Goal: Task Accomplishment & Management: Manage account settings

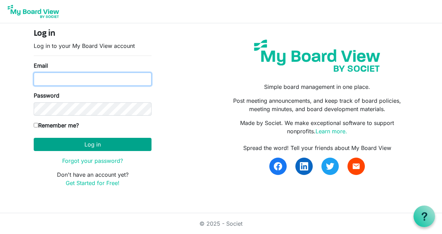
type input "[PERSON_NAME][EMAIL_ADDRESS][PERSON_NAME][PERSON_NAME][DOMAIN_NAME]"
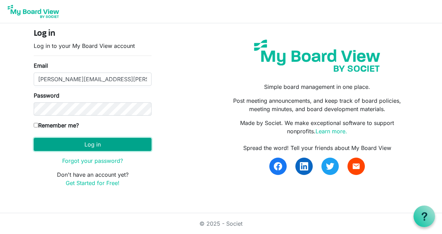
click at [90, 144] on button "Log in" at bounding box center [93, 144] width 118 height 13
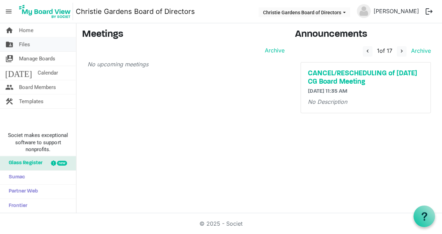
click at [26, 43] on span "Files" at bounding box center [24, 45] width 11 height 14
